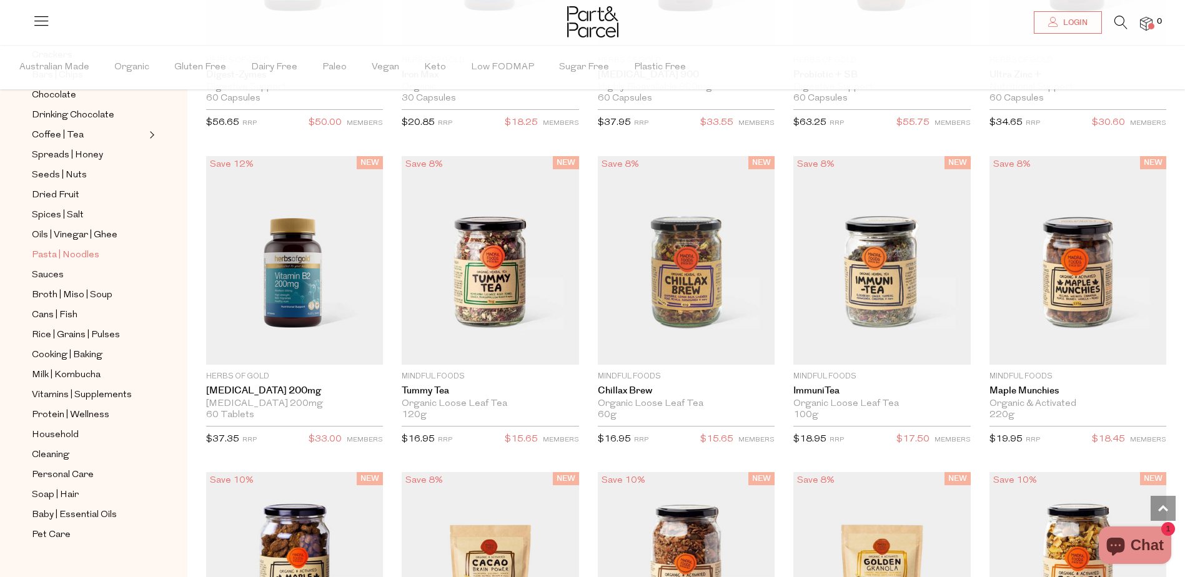
scroll to position [253, 0]
click at [72, 287] on span "Broth | Miso | Soup" at bounding box center [72, 294] width 81 height 15
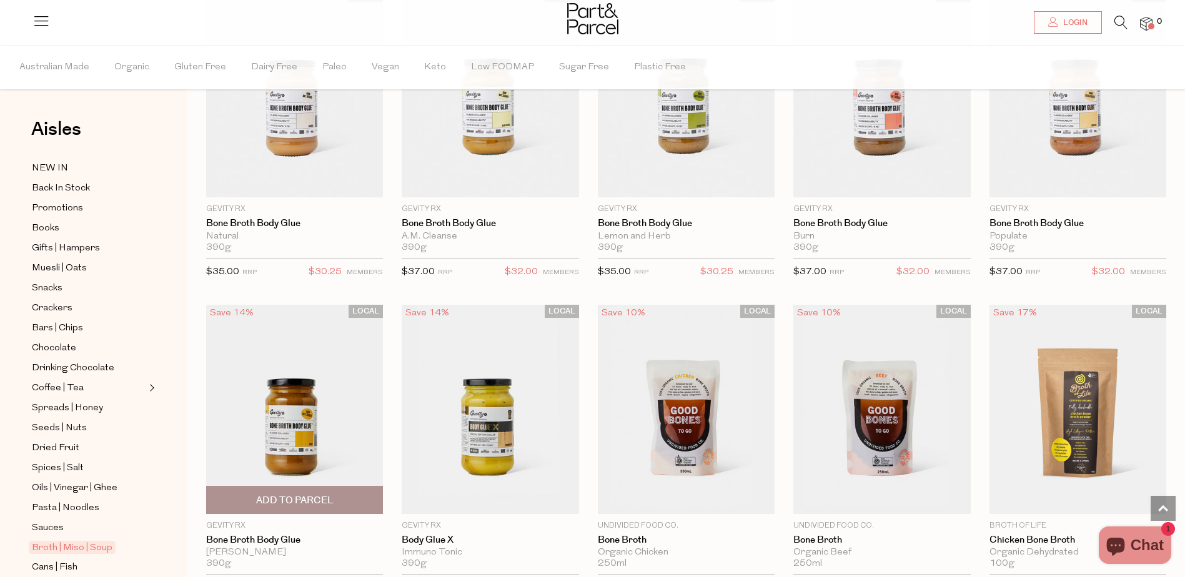
scroll to position [62, 0]
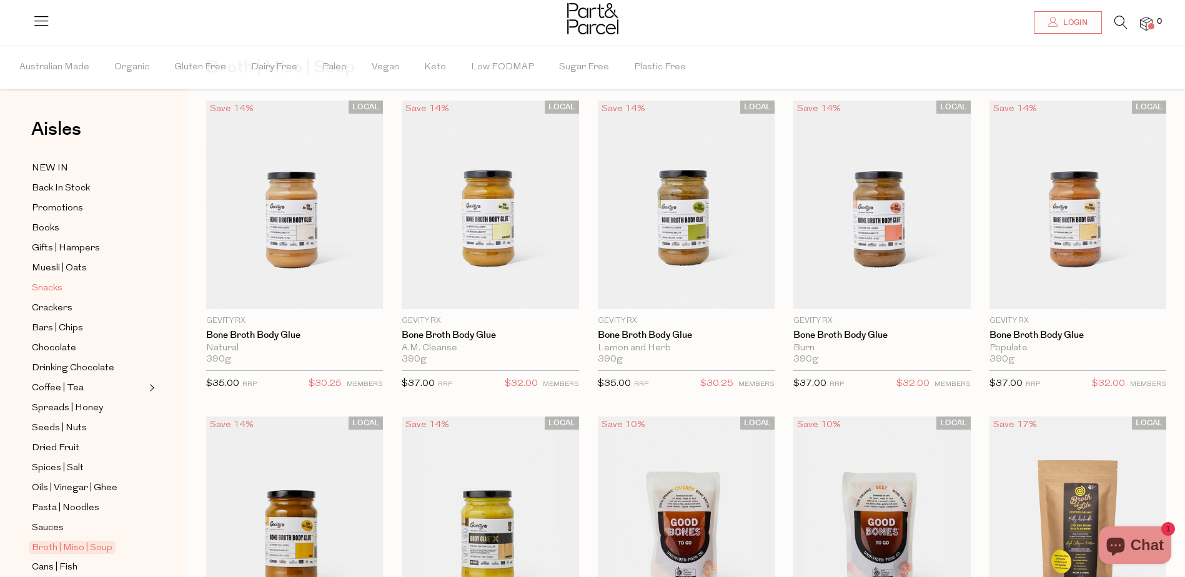
click at [56, 281] on span "Snacks" at bounding box center [47, 288] width 31 height 15
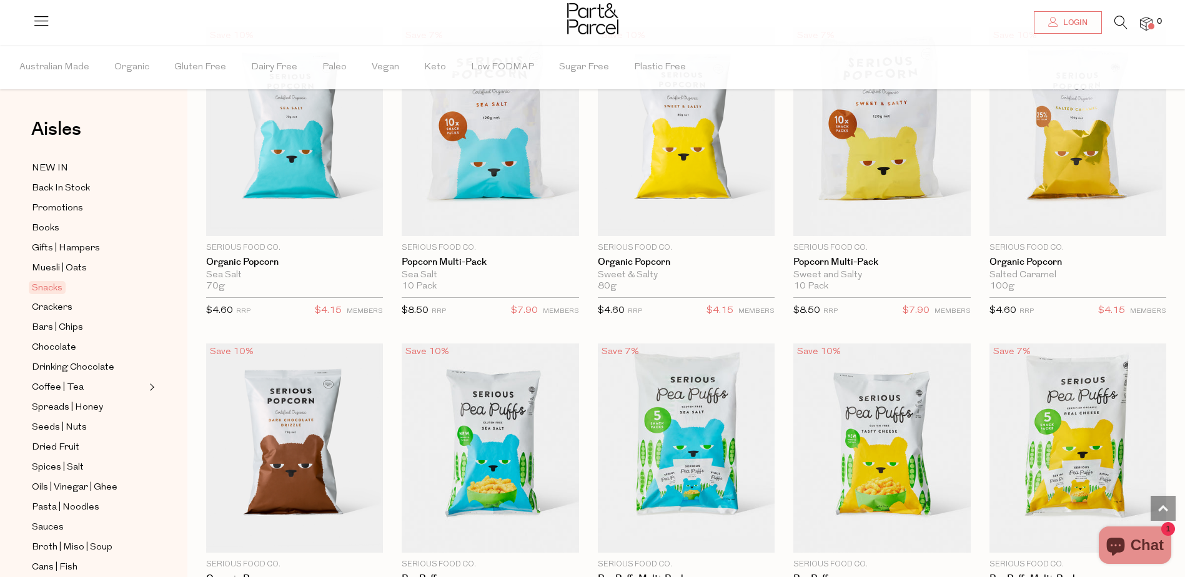
scroll to position [2685, 0]
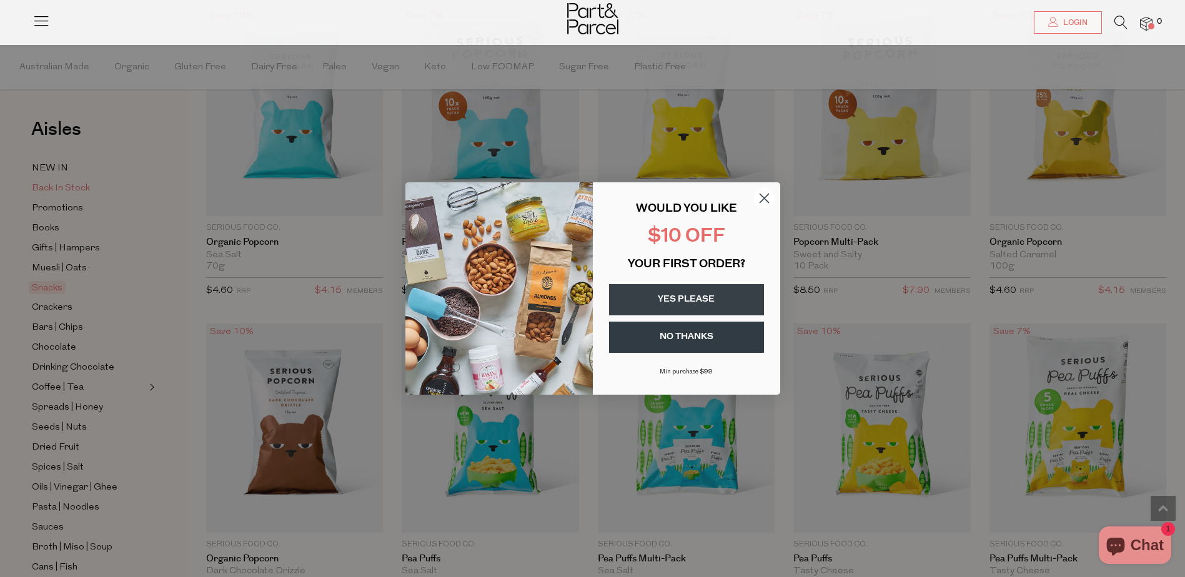
click at [72, 184] on div "Close dialog WOULD YOU LIKE $10 OFF YOUR FIRST ORDER? YES PLEASE NO THANKS Min …" at bounding box center [592, 288] width 1185 height 577
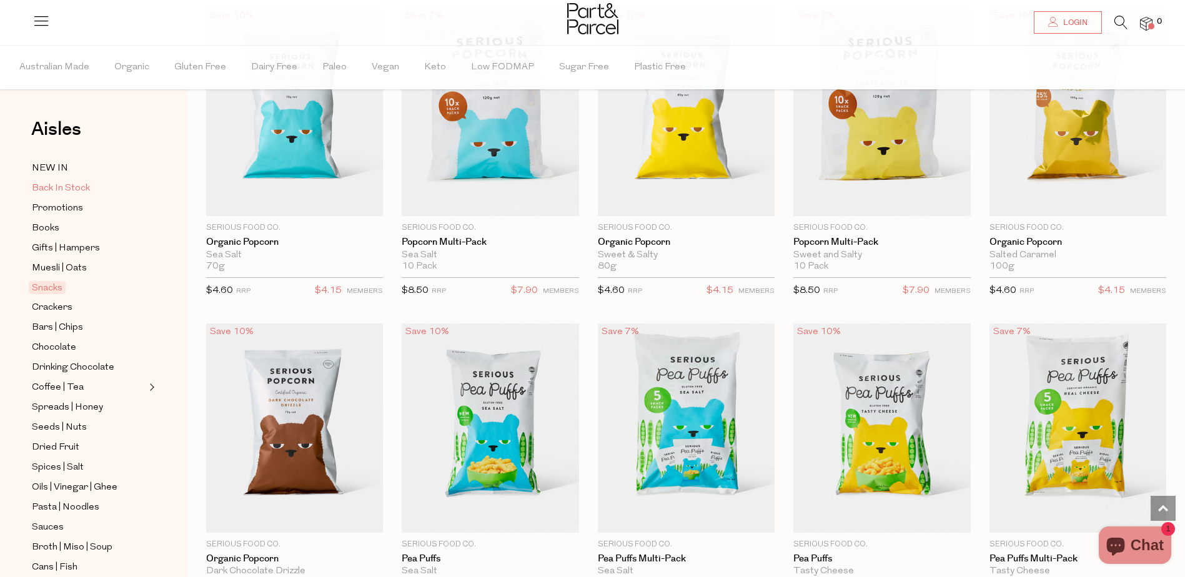
click at [72, 184] on span "Back In Stock" at bounding box center [61, 188] width 58 height 15
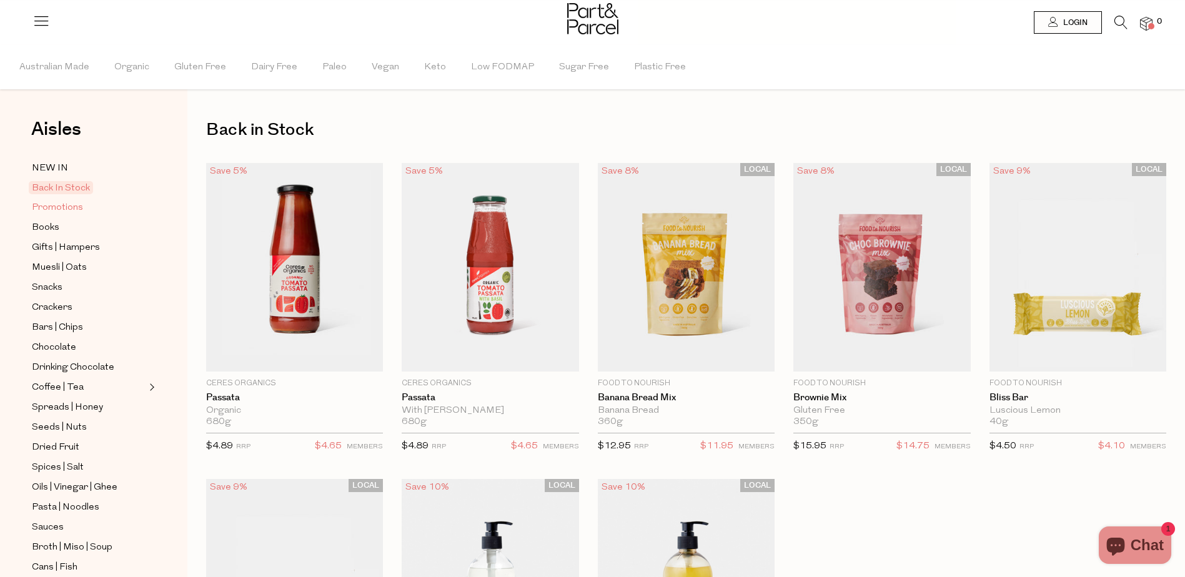
click at [50, 205] on span "Promotions" at bounding box center [57, 207] width 51 height 15
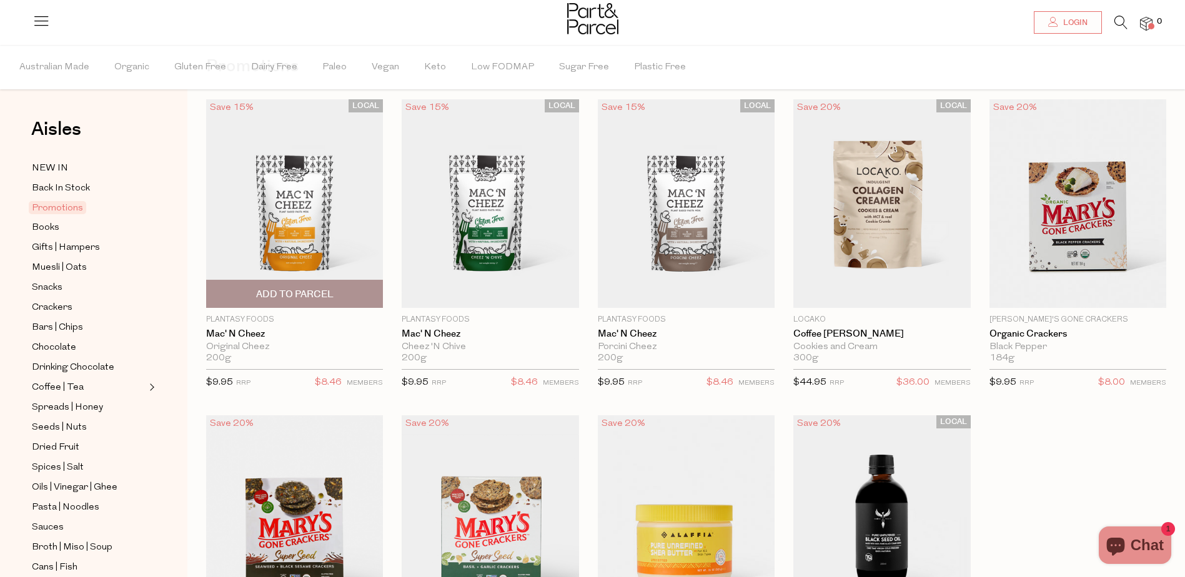
scroll to position [62, 0]
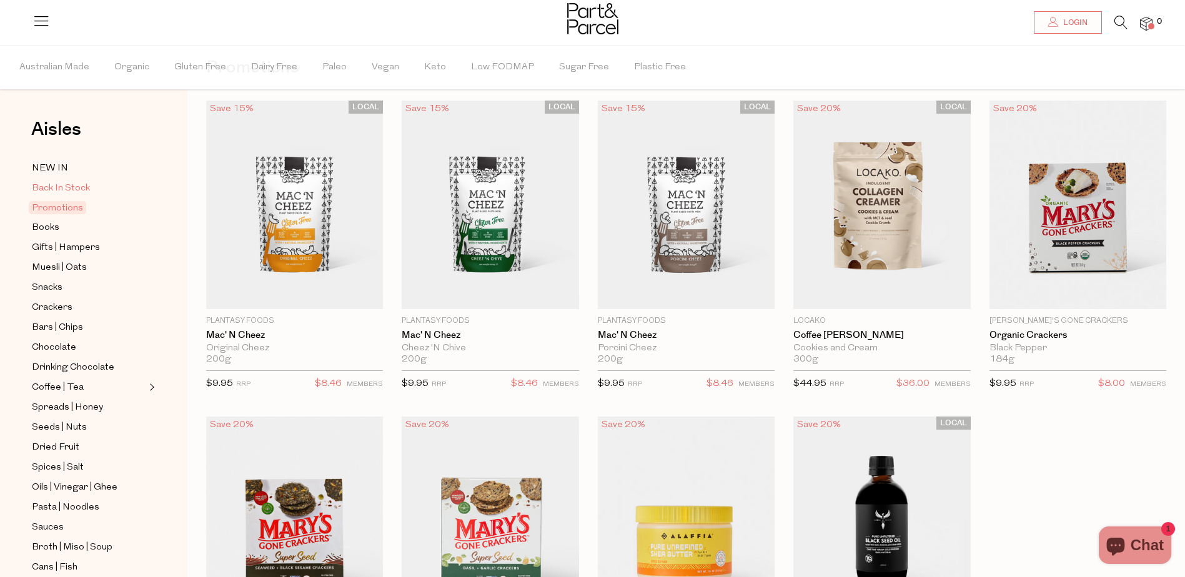
click at [82, 190] on span "Back In Stock" at bounding box center [61, 188] width 58 height 15
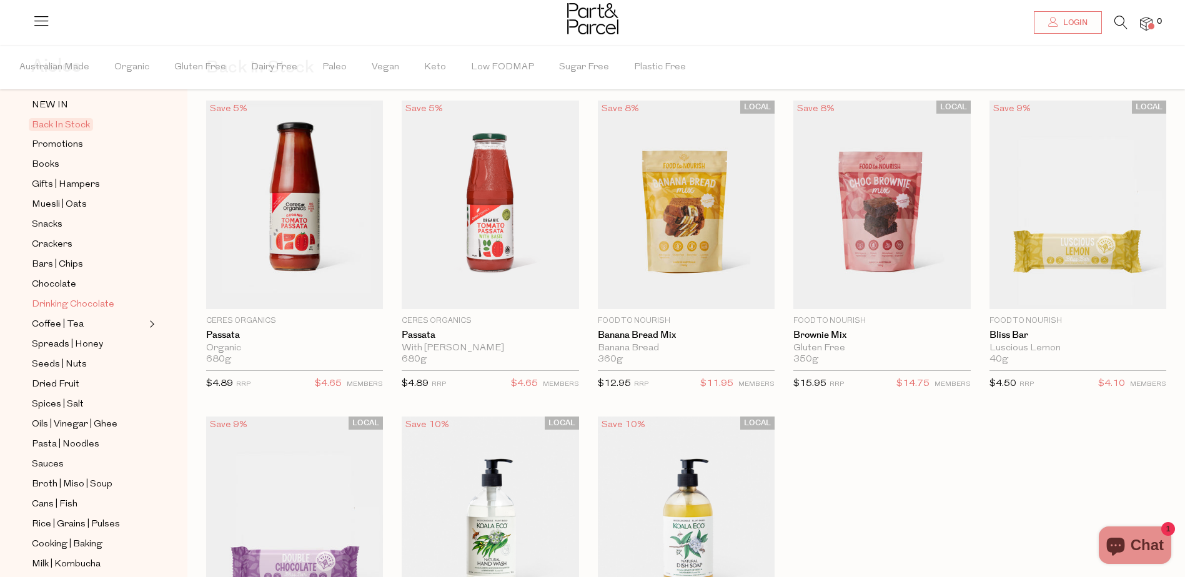
scroll to position [125, 0]
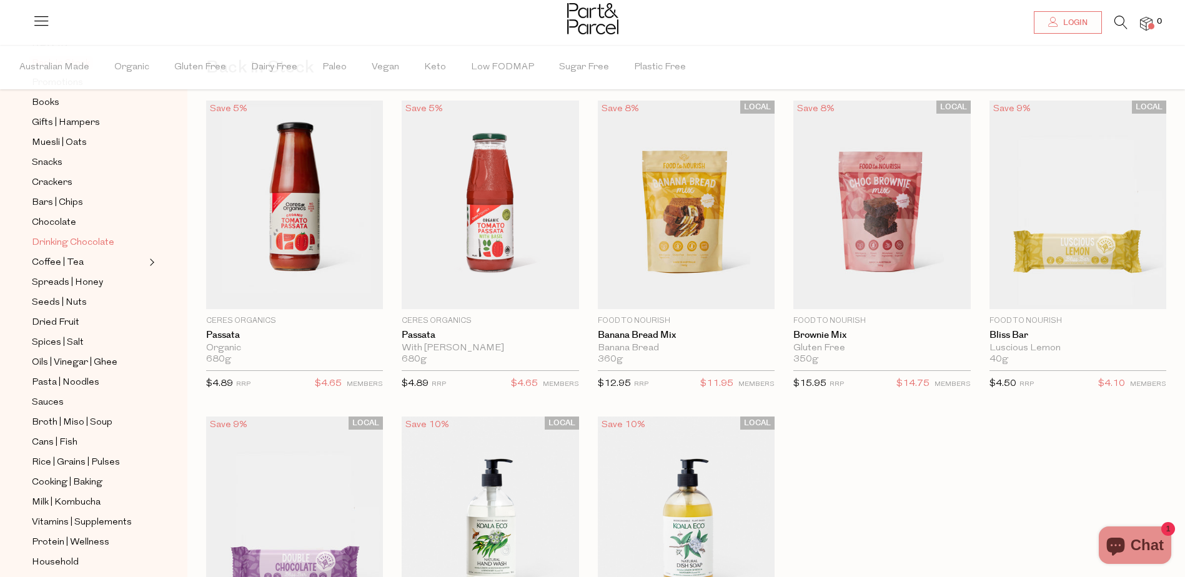
click at [54, 240] on span "Drinking Chocolate" at bounding box center [73, 242] width 82 height 15
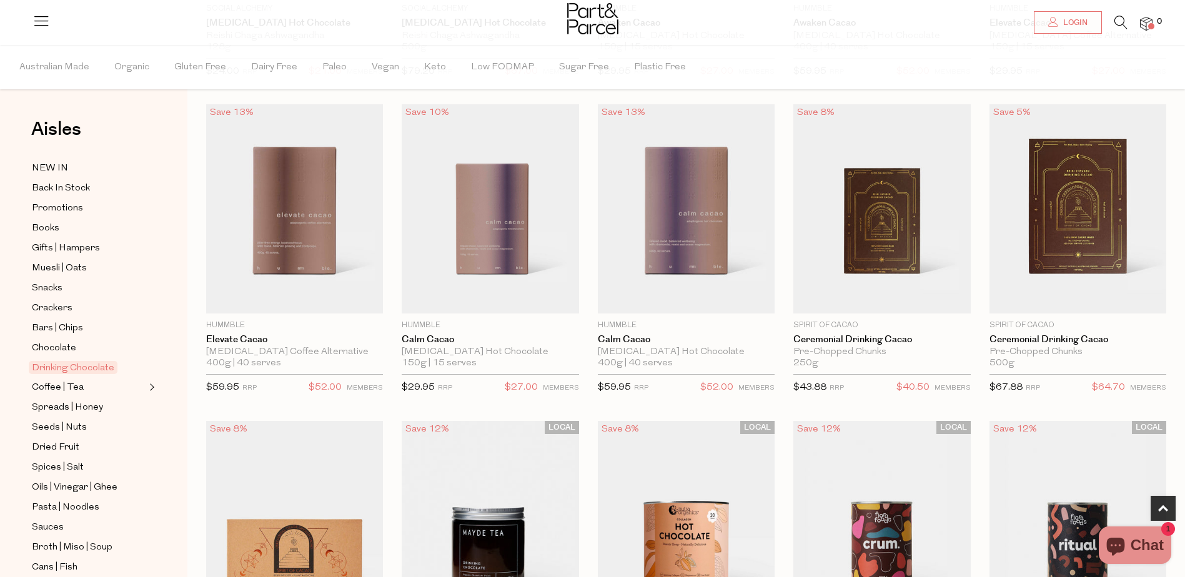
scroll to position [749, 0]
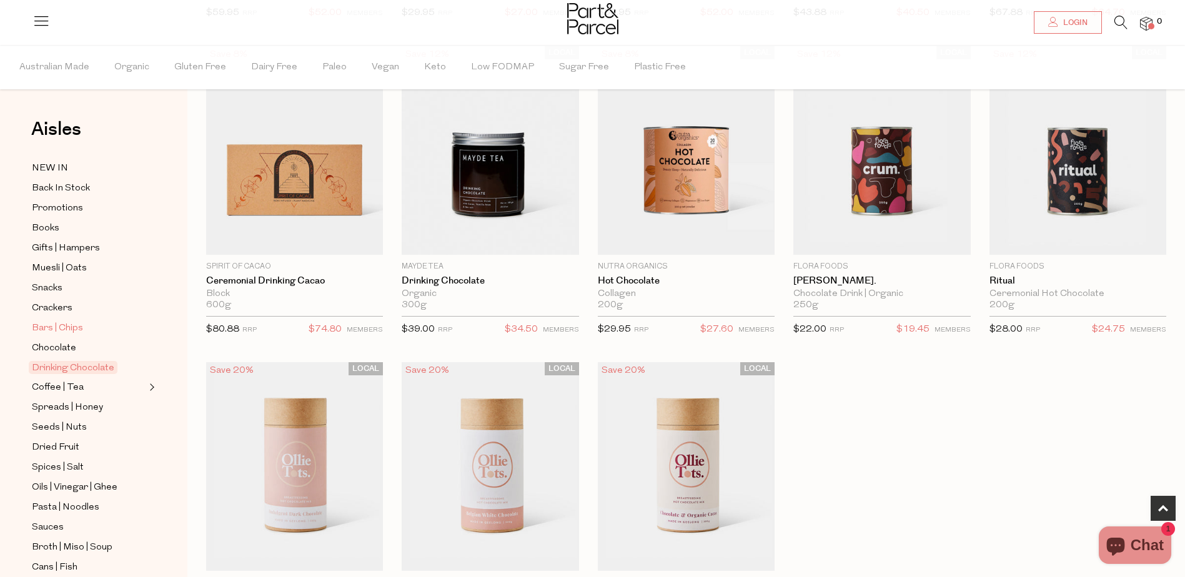
click at [66, 321] on span "Bars | Chips" at bounding box center [57, 328] width 51 height 15
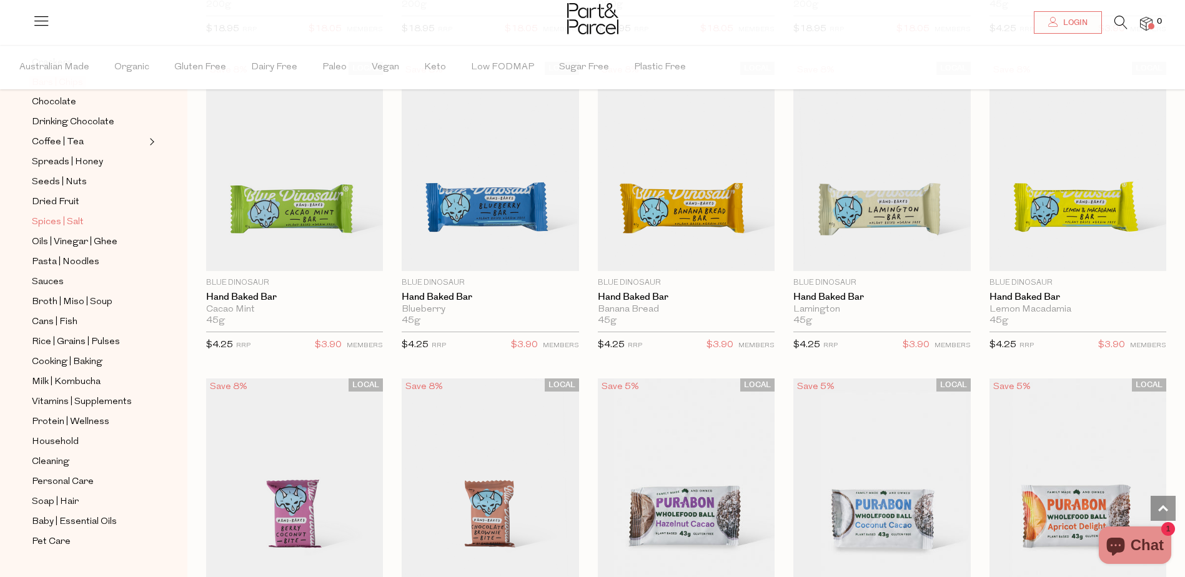
scroll to position [253, 0]
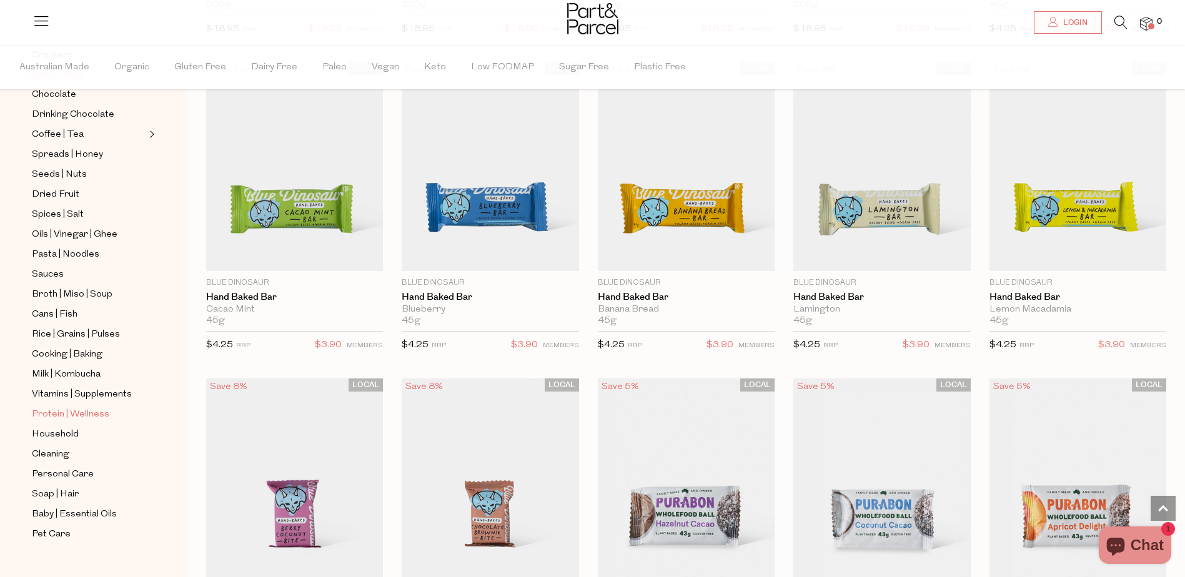
click at [73, 407] on span "Protein | Wellness" at bounding box center [70, 414] width 77 height 15
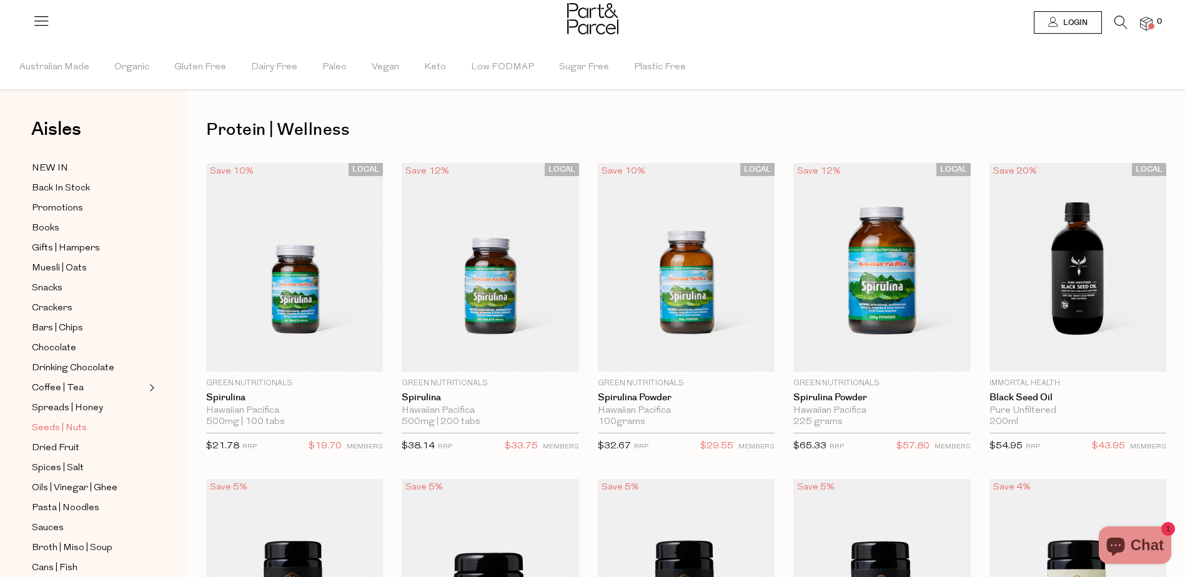
click at [59, 421] on span "Seeds | Nuts" at bounding box center [59, 428] width 55 height 15
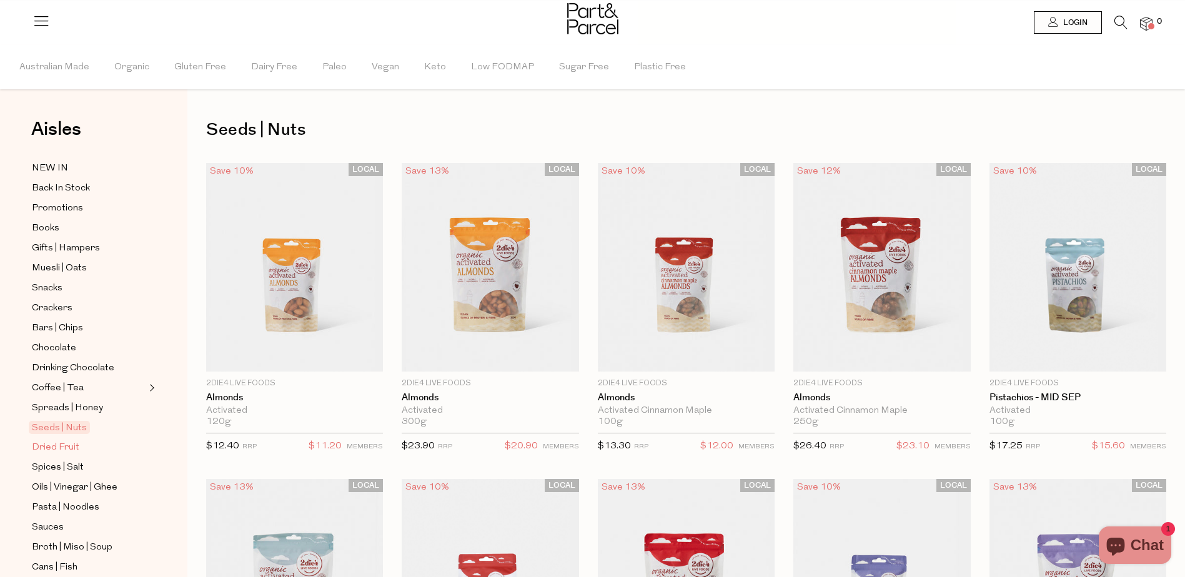
click at [57, 440] on span "Dried Fruit" at bounding box center [55, 447] width 47 height 15
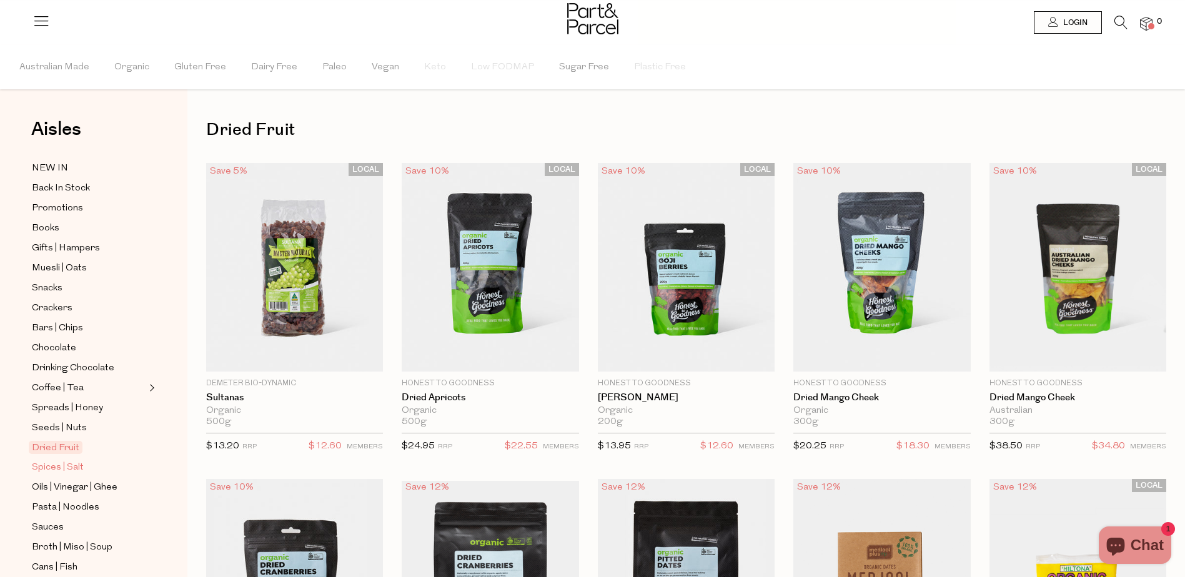
click at [61, 460] on span "Spices | Salt" at bounding box center [58, 467] width 52 height 15
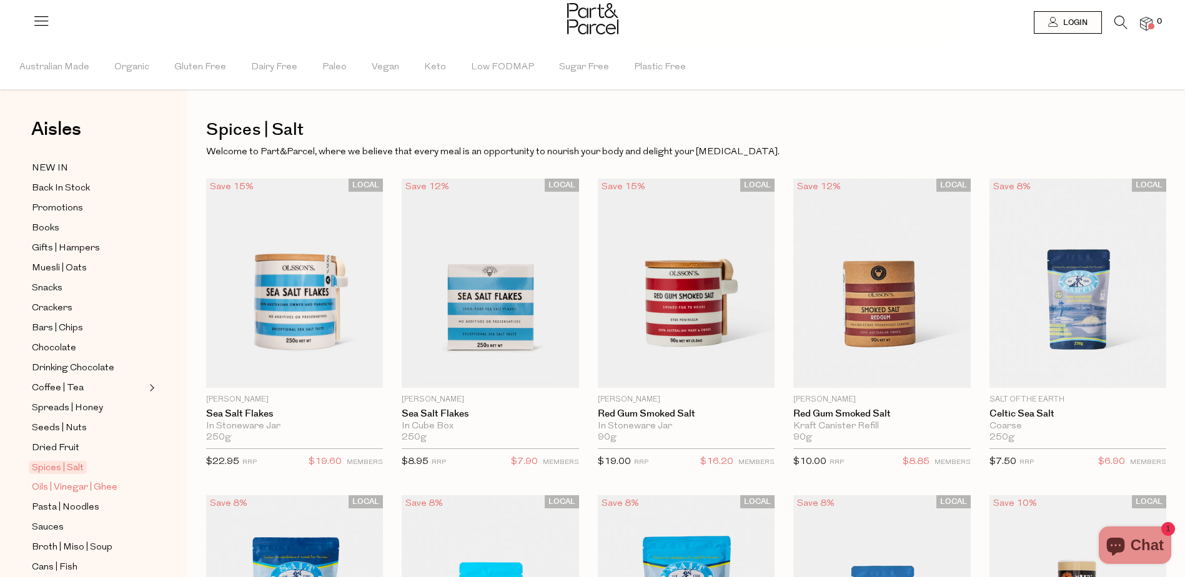
click at [80, 480] on span "Oils | Vinegar | Ghee" at bounding box center [75, 487] width 86 height 15
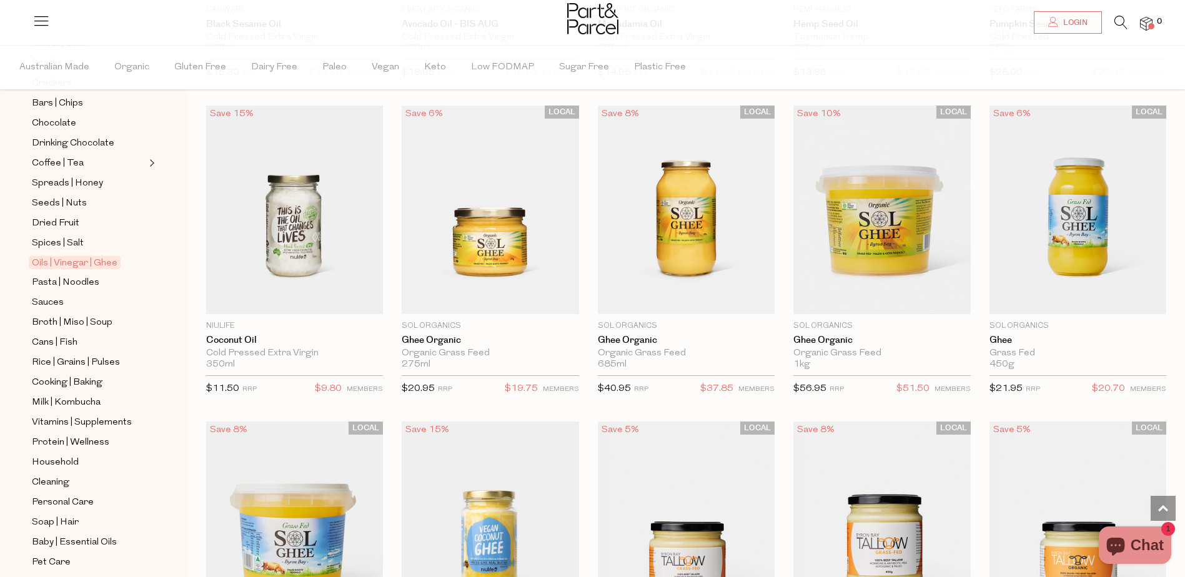
scroll to position [253, 0]
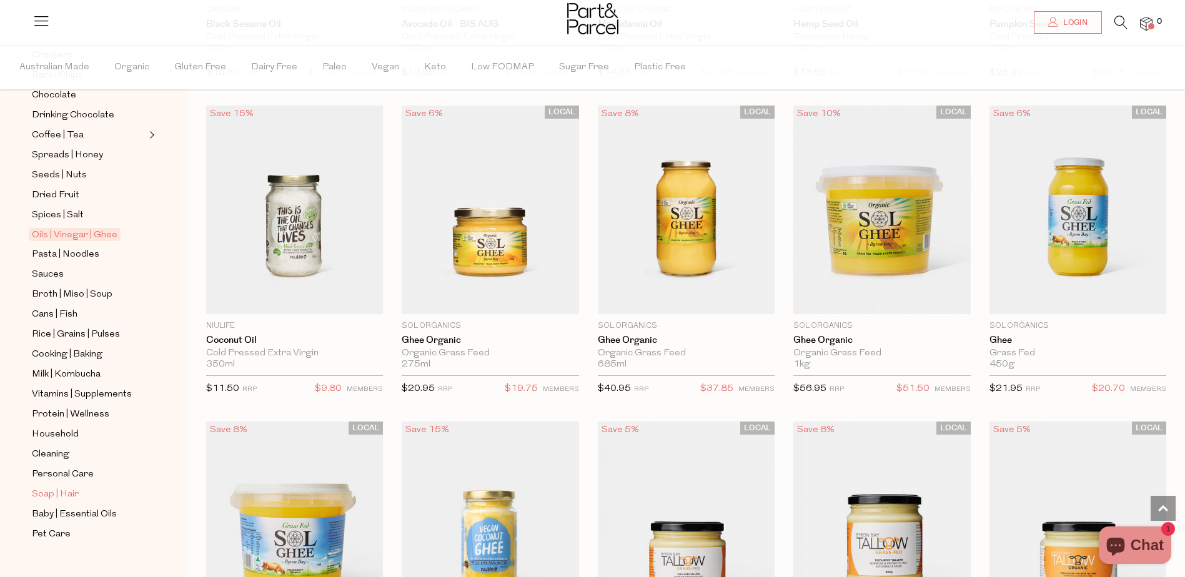
click at [77, 487] on span "Soap | Hair" at bounding box center [55, 494] width 47 height 15
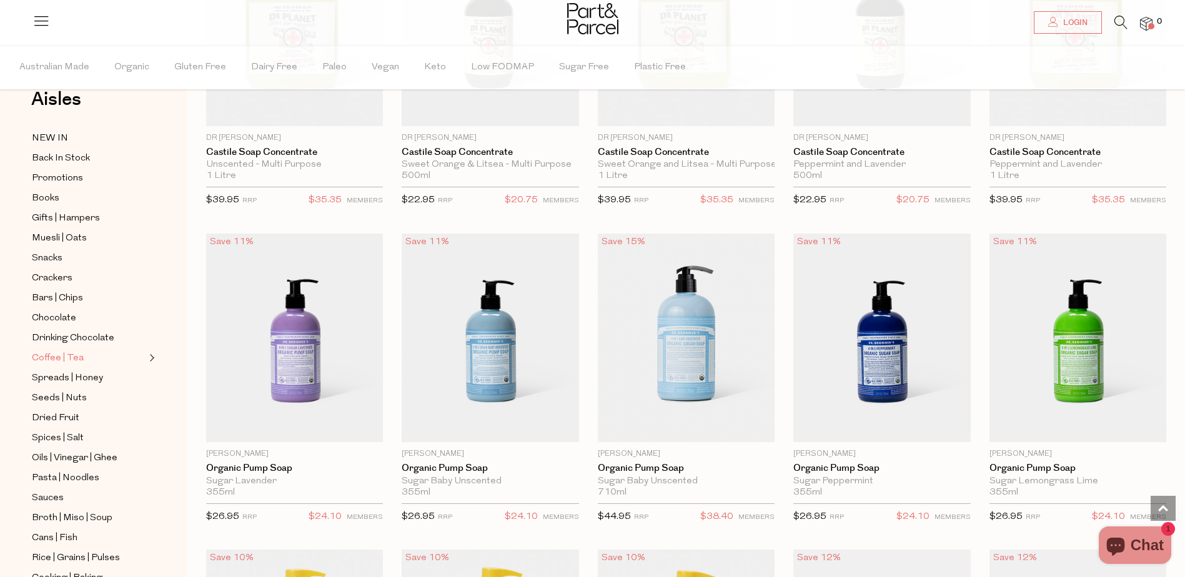
scroll to position [3, 0]
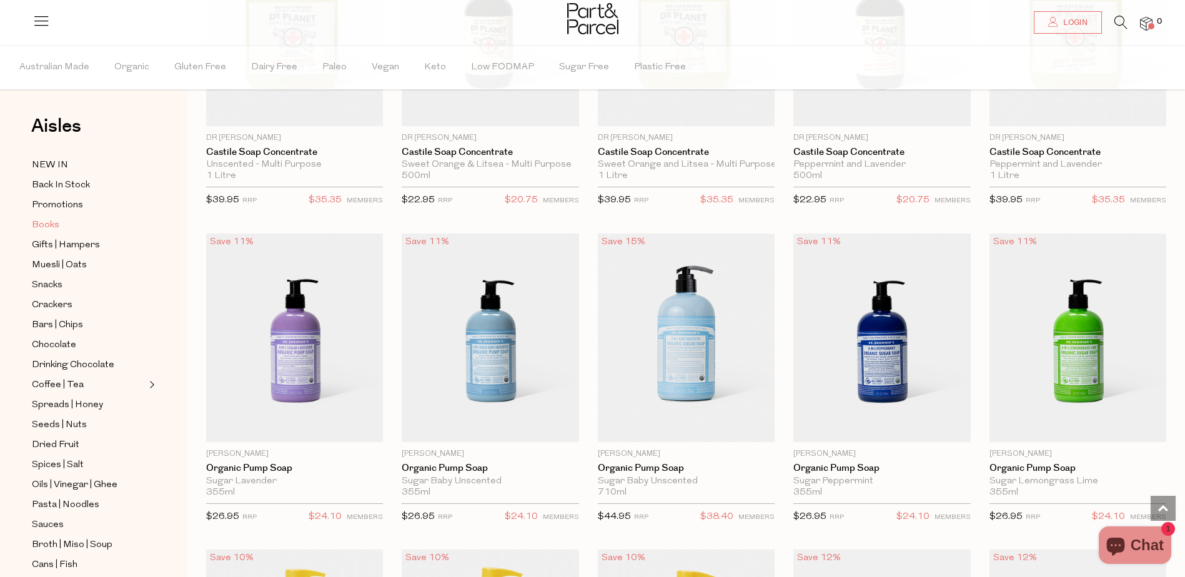
click at [42, 227] on span "Books" at bounding box center [45, 225] width 27 height 15
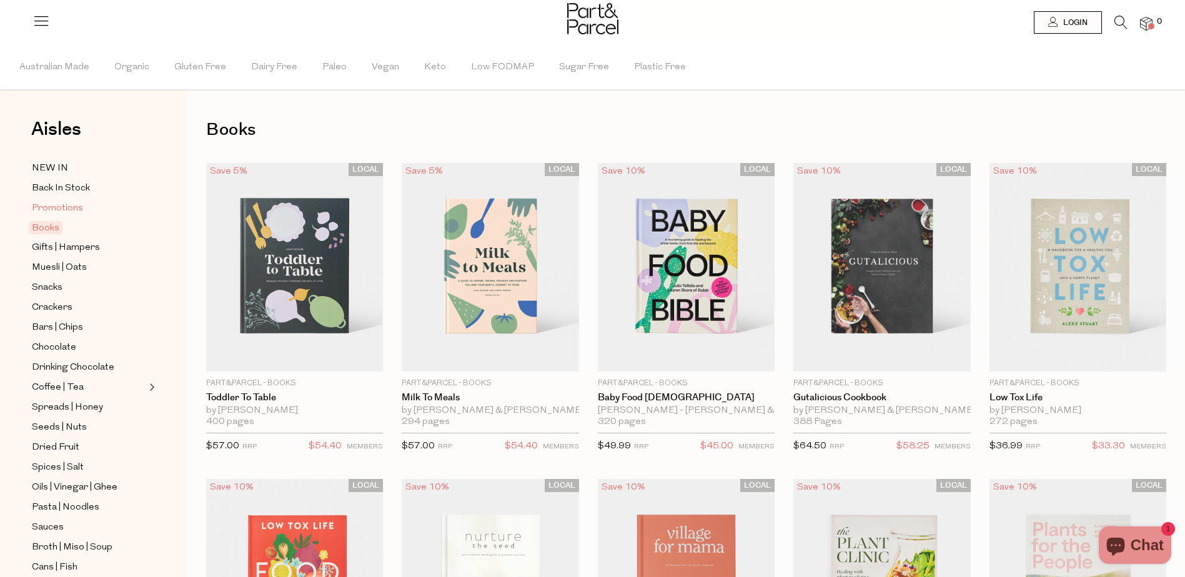
click at [51, 209] on span "Promotions" at bounding box center [57, 208] width 51 height 15
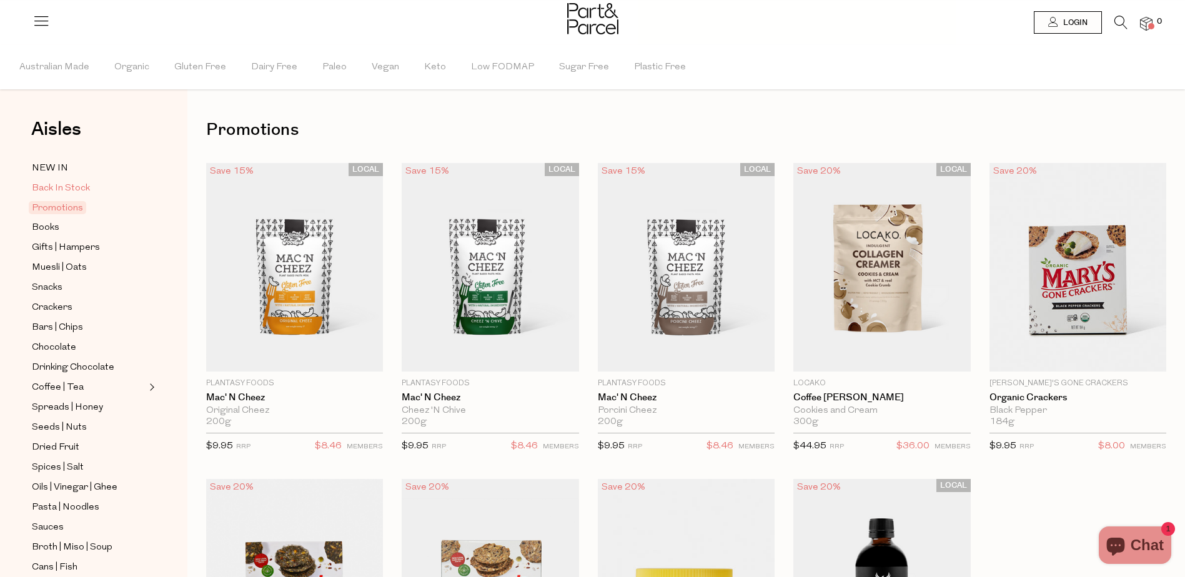
click at [65, 190] on span "Back In Stock" at bounding box center [61, 188] width 58 height 15
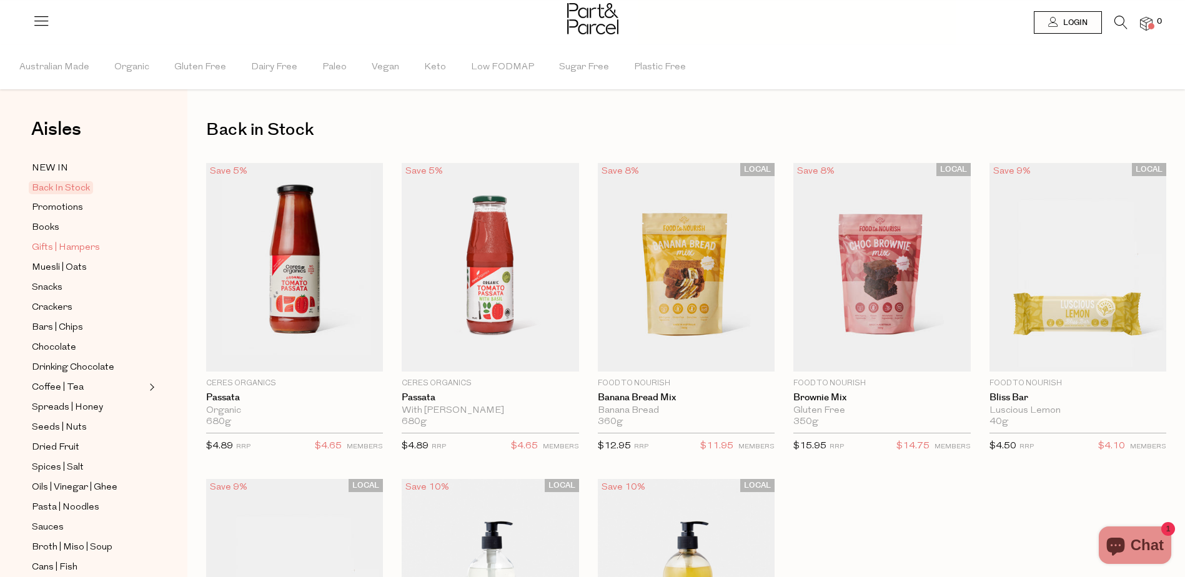
click at [51, 245] on span "Gifts | Hampers" at bounding box center [66, 247] width 68 height 15
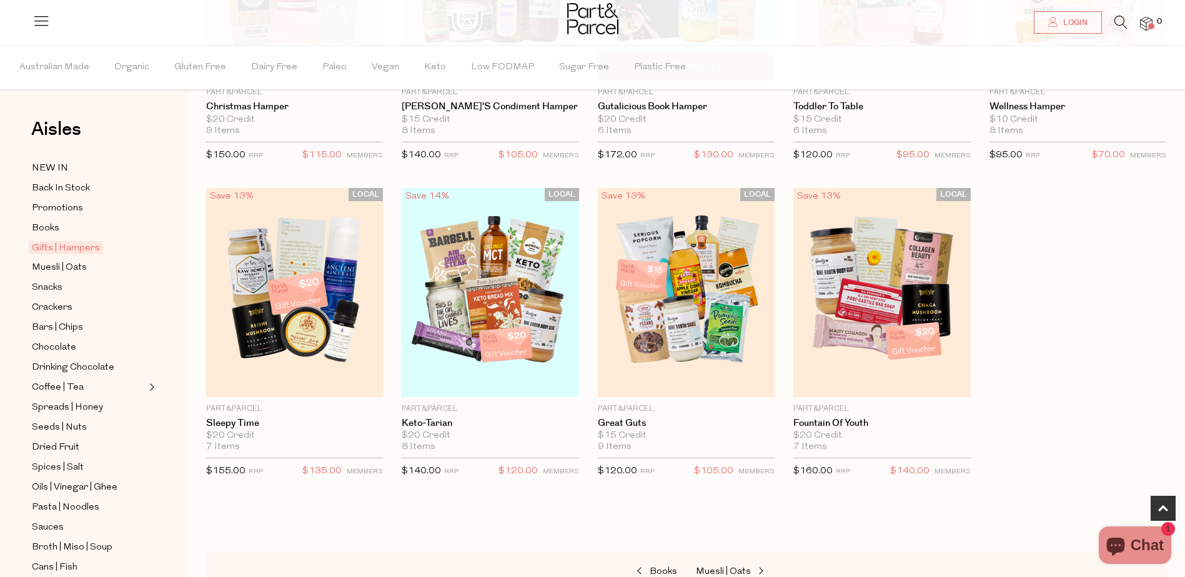
scroll to position [312, 0]
